Goal: Find specific page/section: Find specific page/section

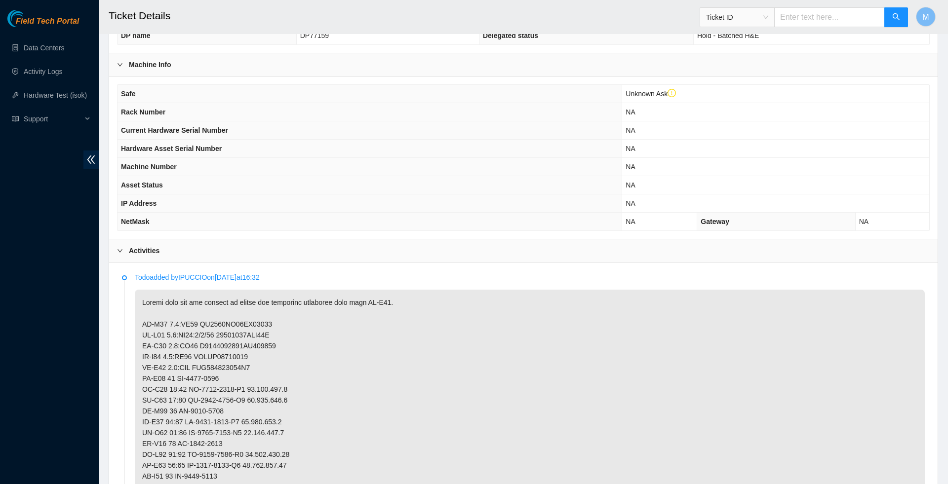
scroll to position [275, 0]
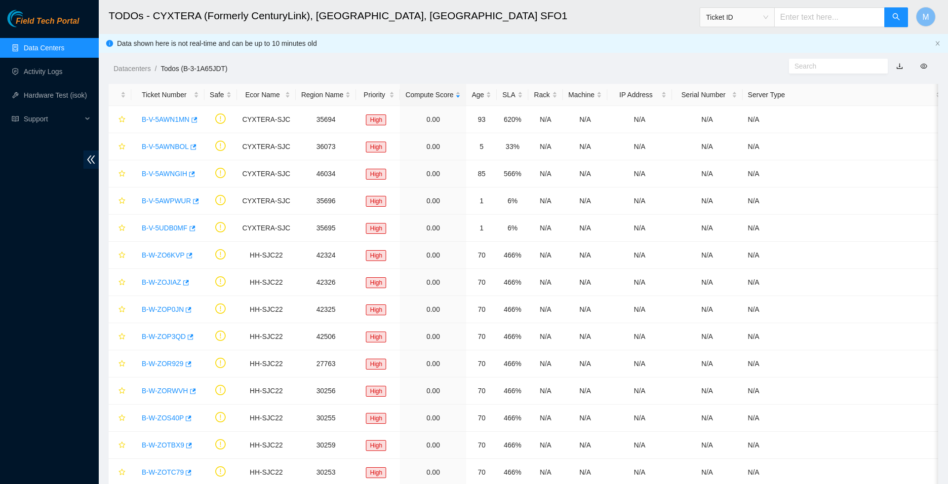
drag, startPoint x: 0, startPoint y: 0, endPoint x: 41, endPoint y: 52, distance: 66.4
click at [41, 52] on link "Data Centers" at bounding box center [44, 48] width 40 height 8
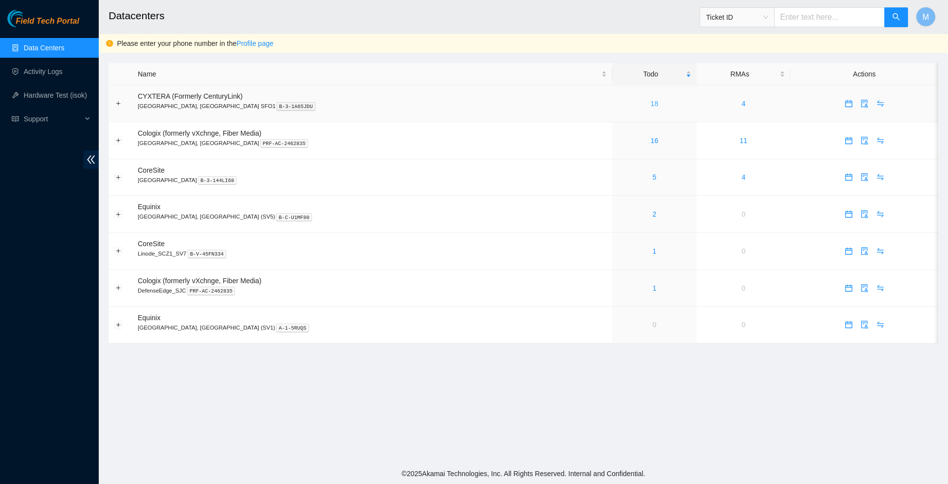
click at [650, 106] on link "18" at bounding box center [654, 104] width 8 height 8
